Goal: Information Seeking & Learning: Learn about a topic

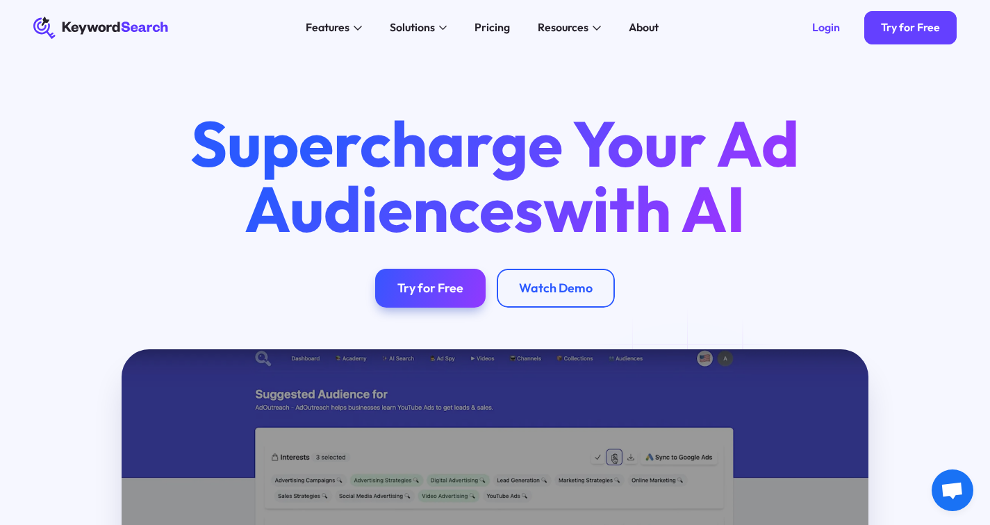
click at [95, 15] on div "KeywordSearch Features AI Audience Builder Supercharge your Google and YouTube …" at bounding box center [495, 28] width 968 height 56
click at [90, 25] on icon "KeywordSearch" at bounding box center [100, 28] width 135 height 22
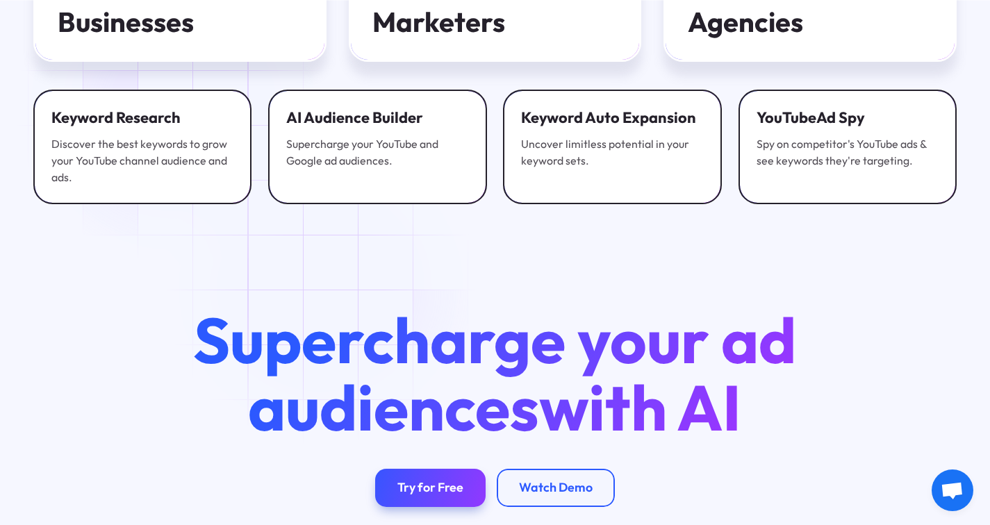
scroll to position [4561, 0]
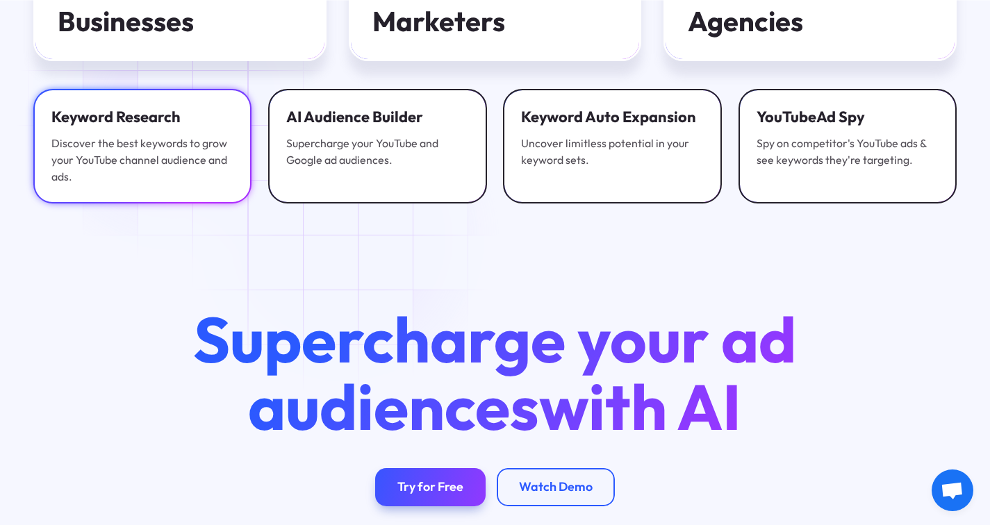
click at [173, 135] on div "Discover the best keywords to grow your YouTube channel audience and ads." at bounding box center [142, 160] width 183 height 50
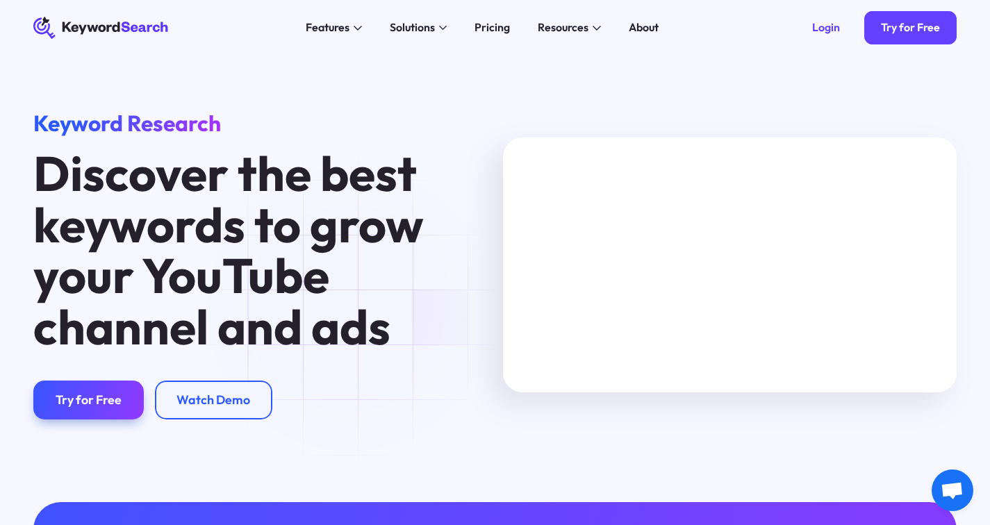
drag, startPoint x: 264, startPoint y: 46, endPoint x: 275, endPoint y: 40, distance: 12.4
